Goal: Browse casually

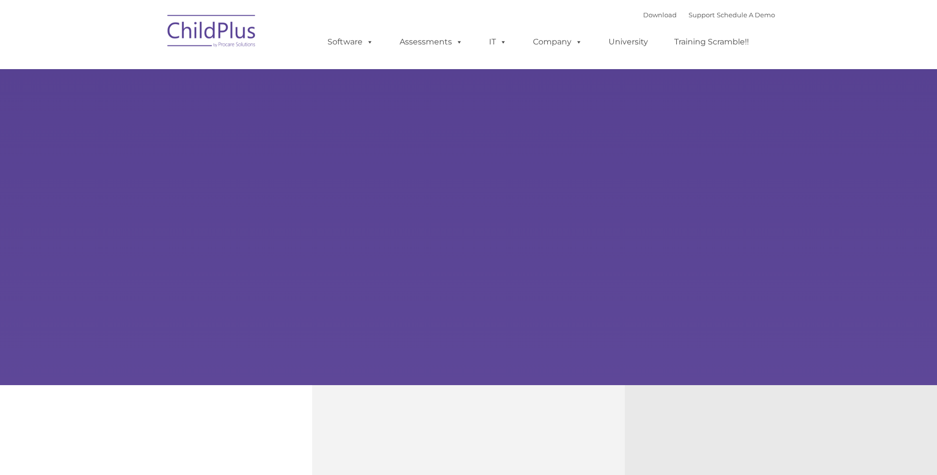
type input ""
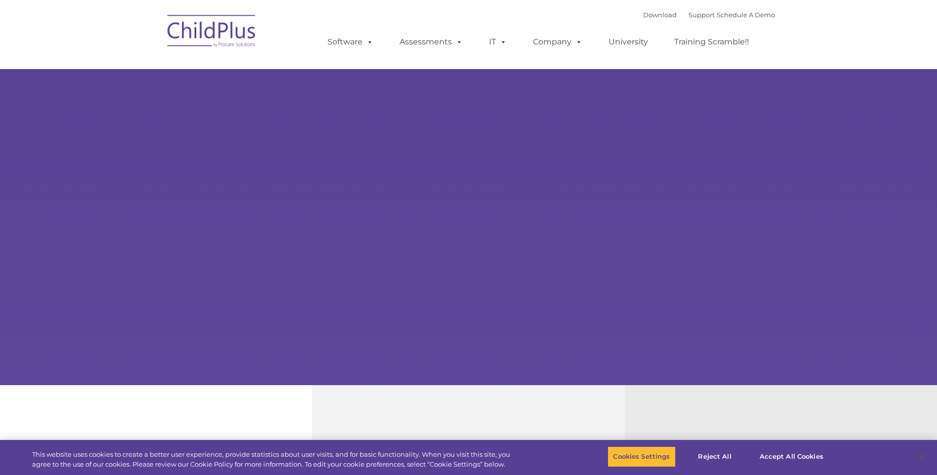
select select "MEDIUM"
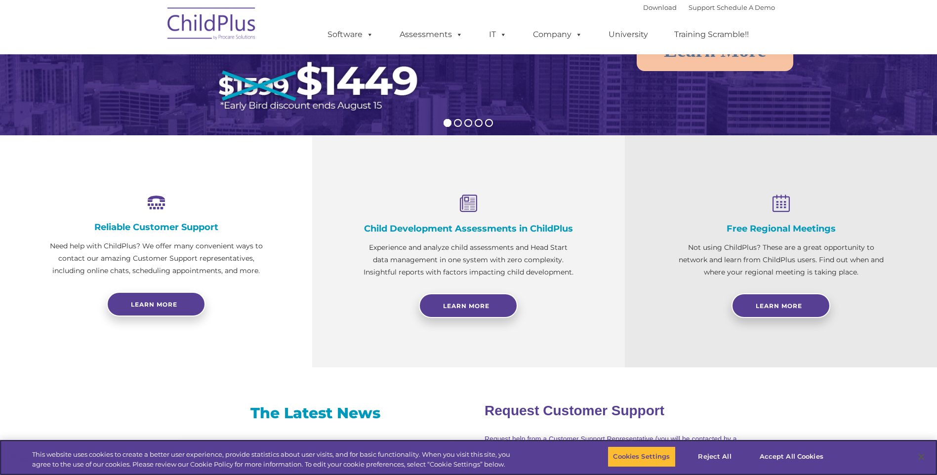
scroll to position [204, 0]
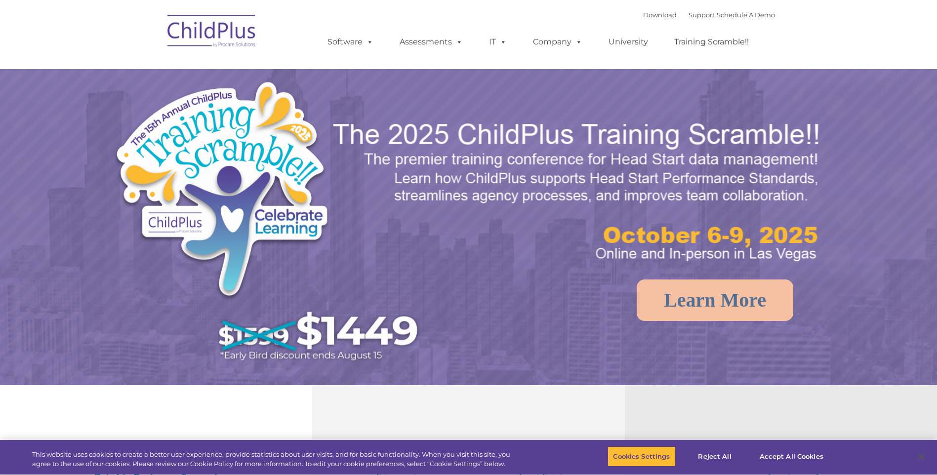
select select "MEDIUM"
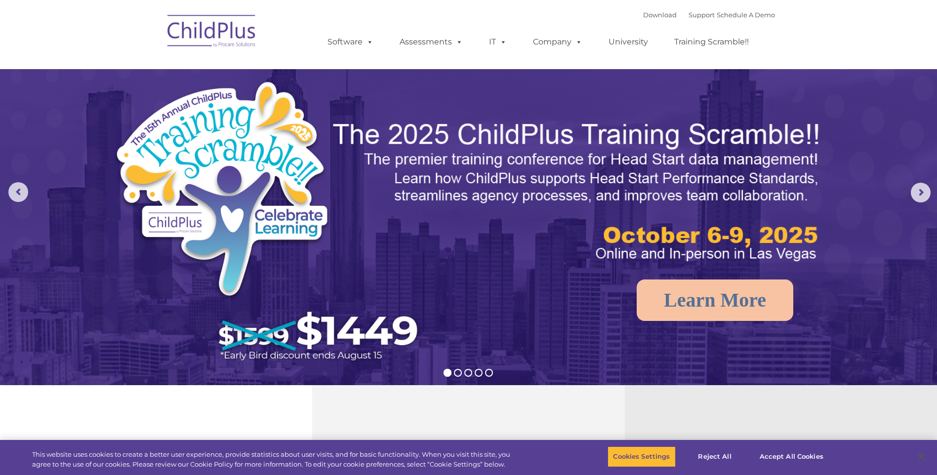
click at [204, 13] on img at bounding box center [211, 32] width 99 height 49
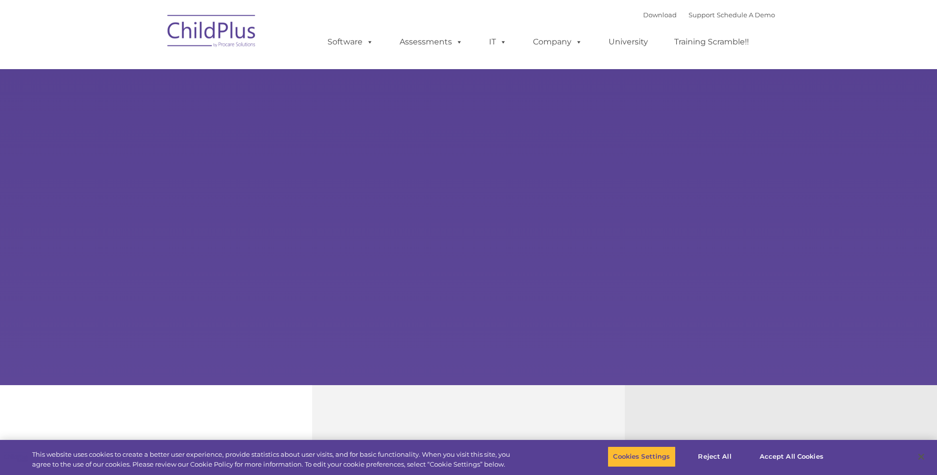
select select "MEDIUM"
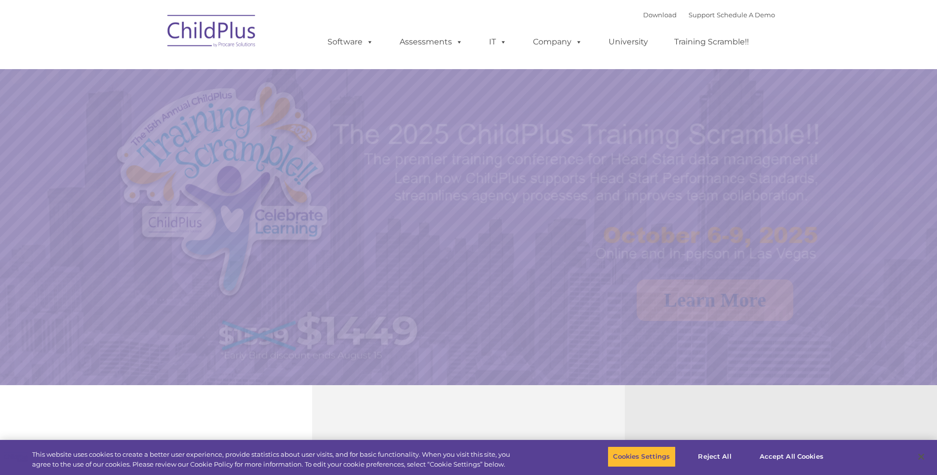
select select "MEDIUM"
